Goal: Information Seeking & Learning: Check status

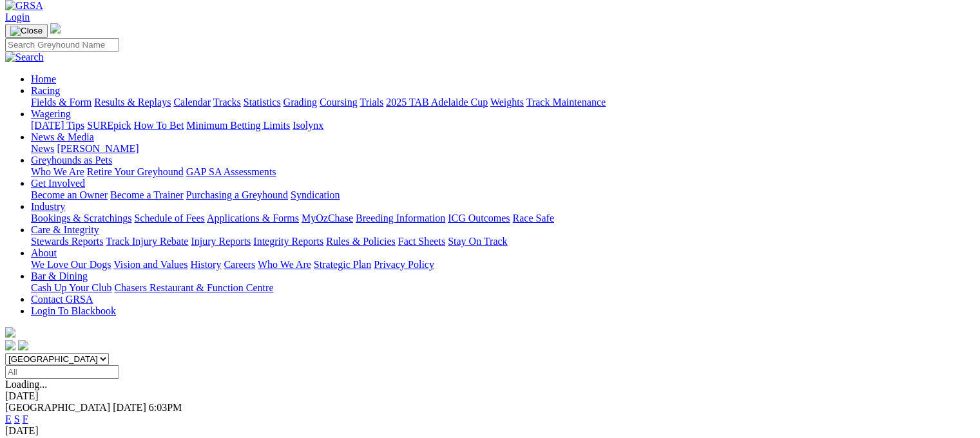
scroll to position [81, 0]
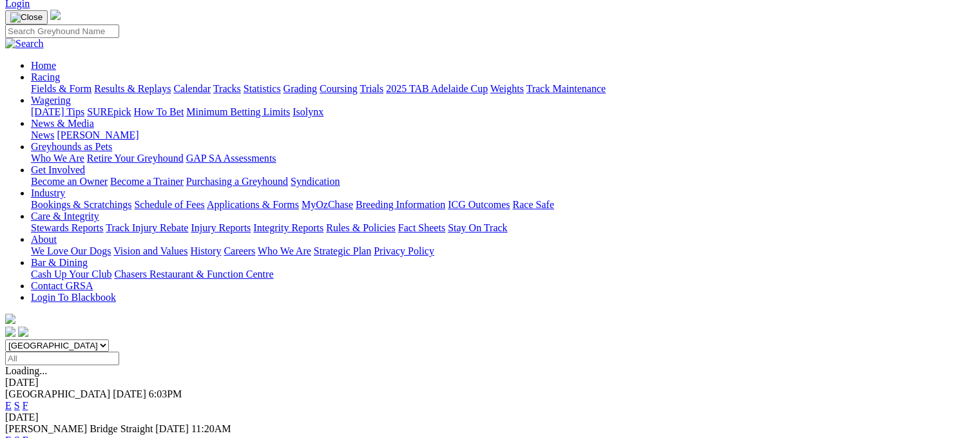
click at [119, 352] on input "Select date" at bounding box center [62, 359] width 114 height 14
type input "[DATE], [DATE]"
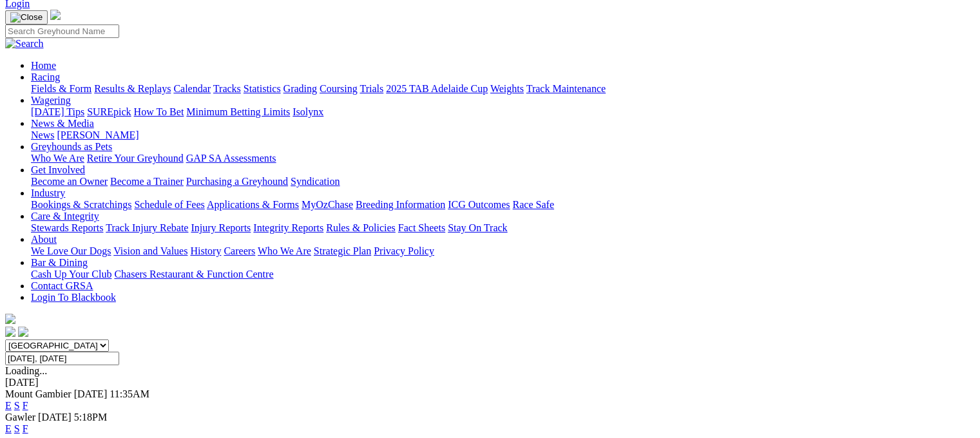
click at [166, 83] on link "Results & Replays" at bounding box center [132, 88] width 77 height 11
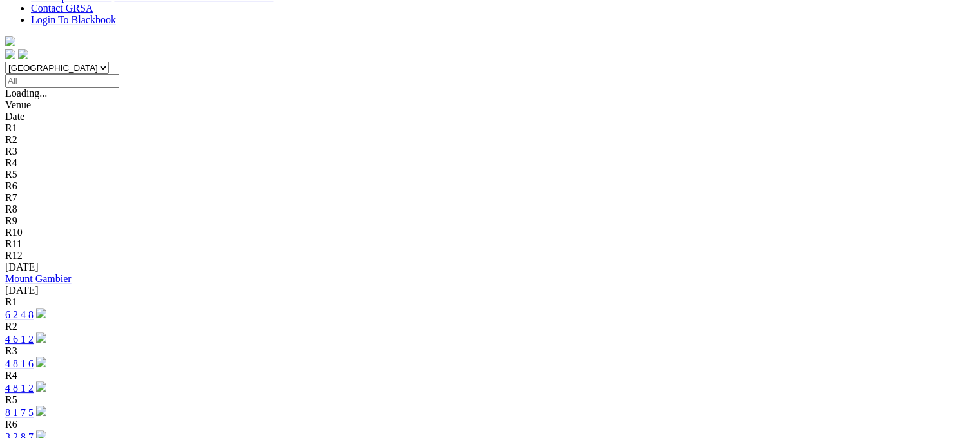
scroll to position [385, 0]
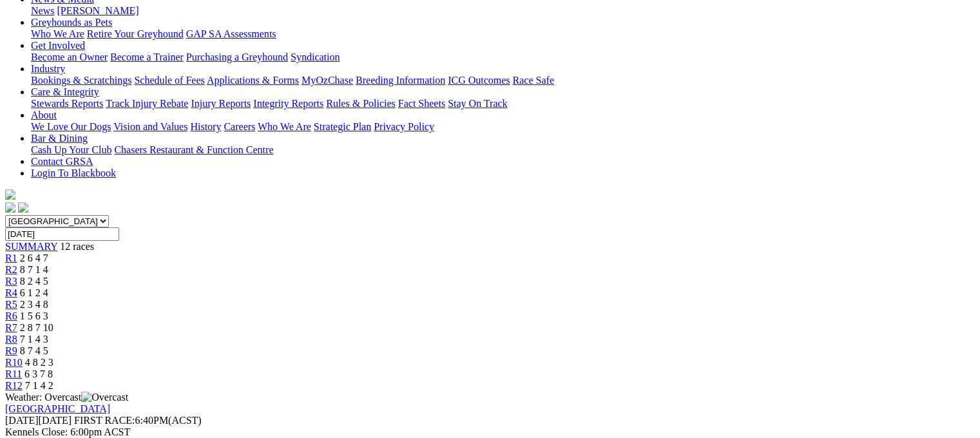
scroll to position [184, 0]
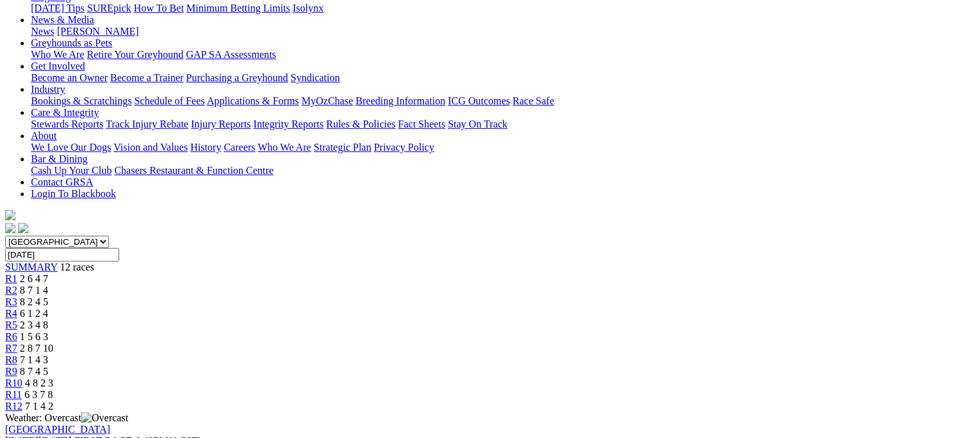
click at [22, 389] on span "R11" at bounding box center [13, 394] width 17 height 11
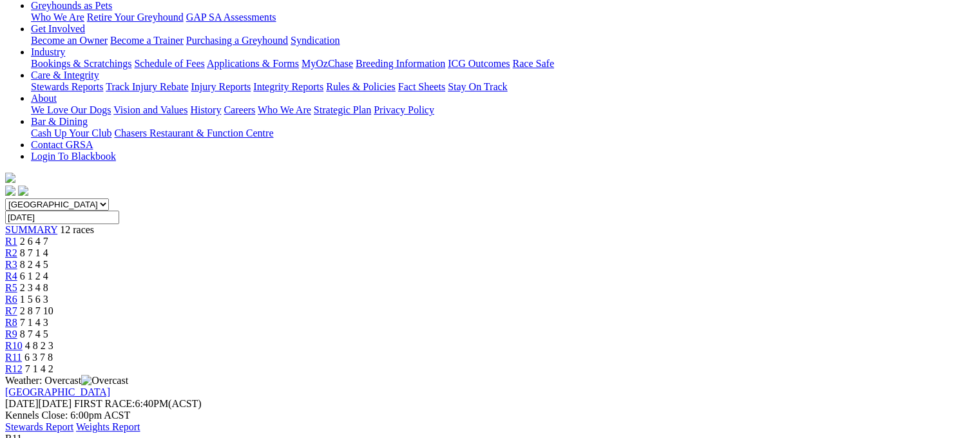
scroll to position [191, 0]
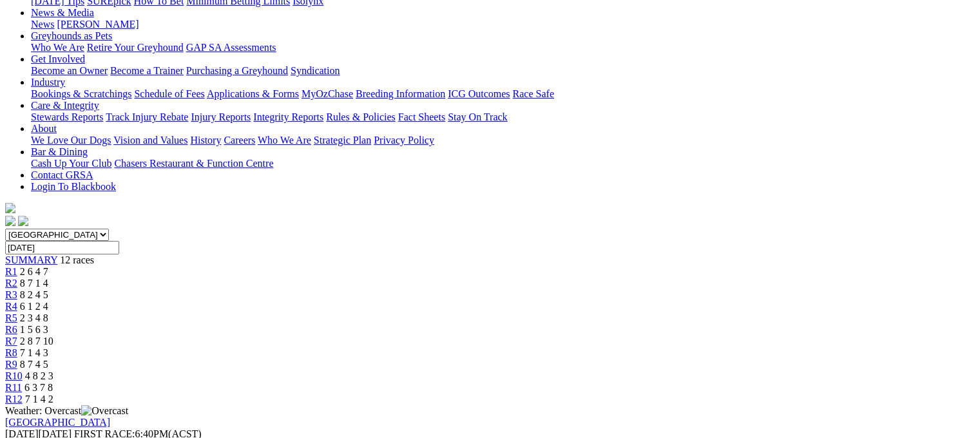
click at [23, 370] on span "R10" at bounding box center [13, 375] width 17 height 11
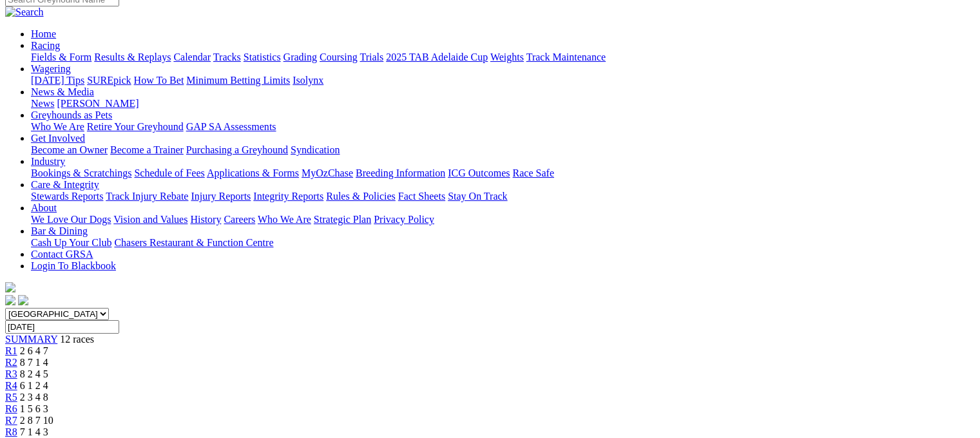
scroll to position [97, 0]
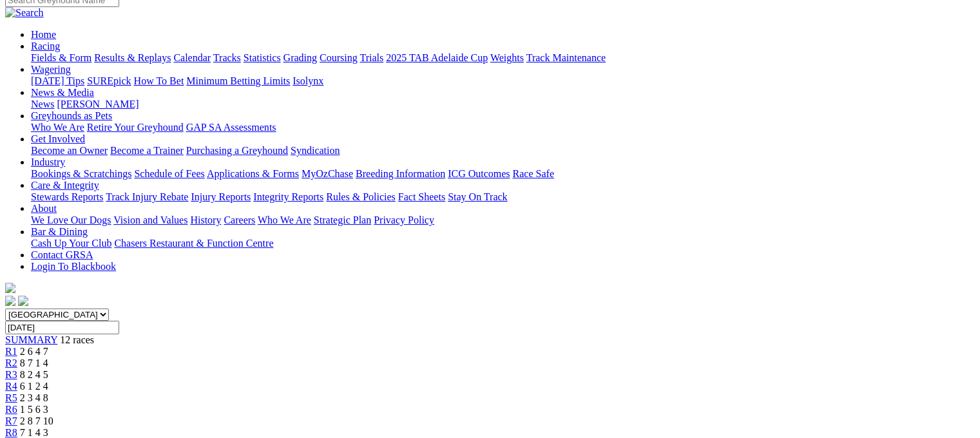
scroll to position [100, 0]
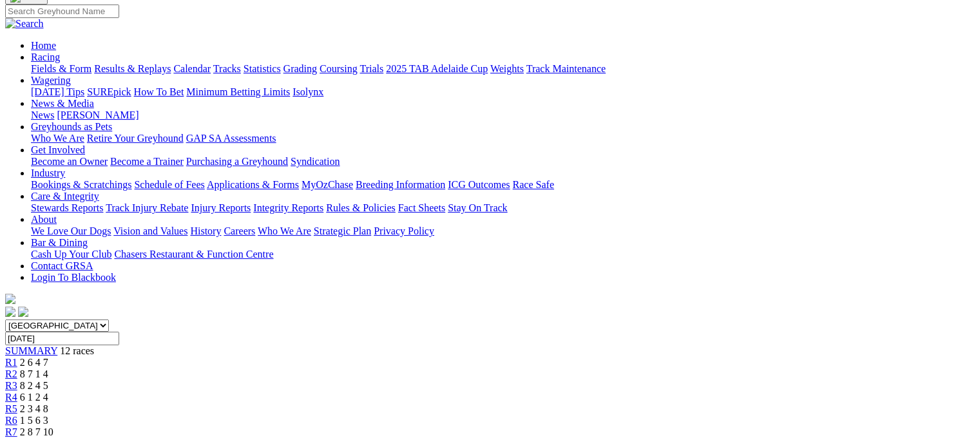
click at [17, 437] on span "R8" at bounding box center [11, 443] width 12 height 11
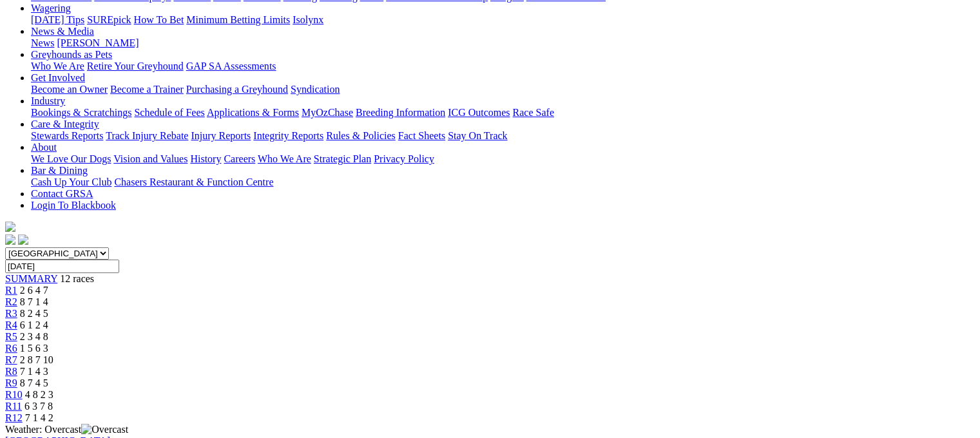
scroll to position [155, 0]
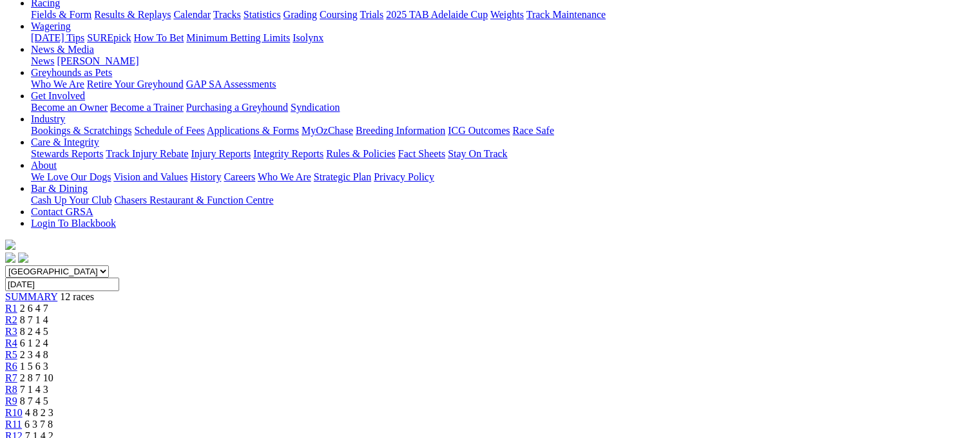
click at [17, 372] on span "R7" at bounding box center [11, 377] width 12 height 11
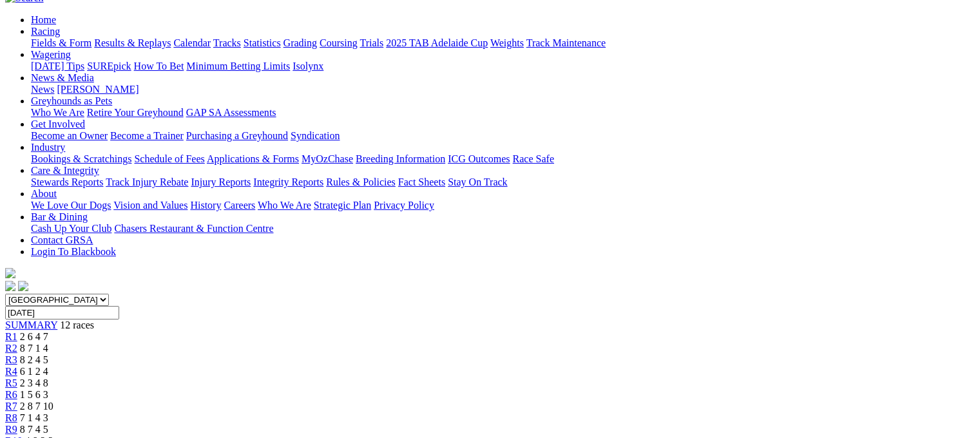
scroll to position [124, 0]
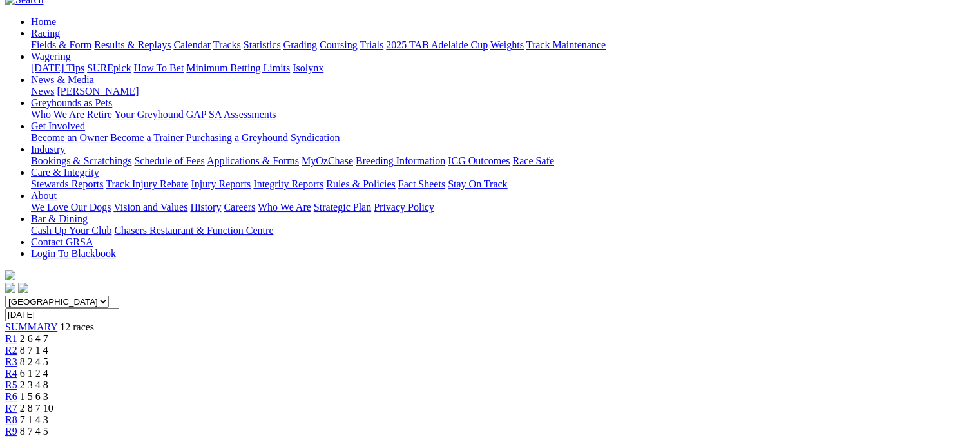
click at [17, 391] on span "R6" at bounding box center [11, 396] width 12 height 11
